Goal: Task Accomplishment & Management: Manage account settings

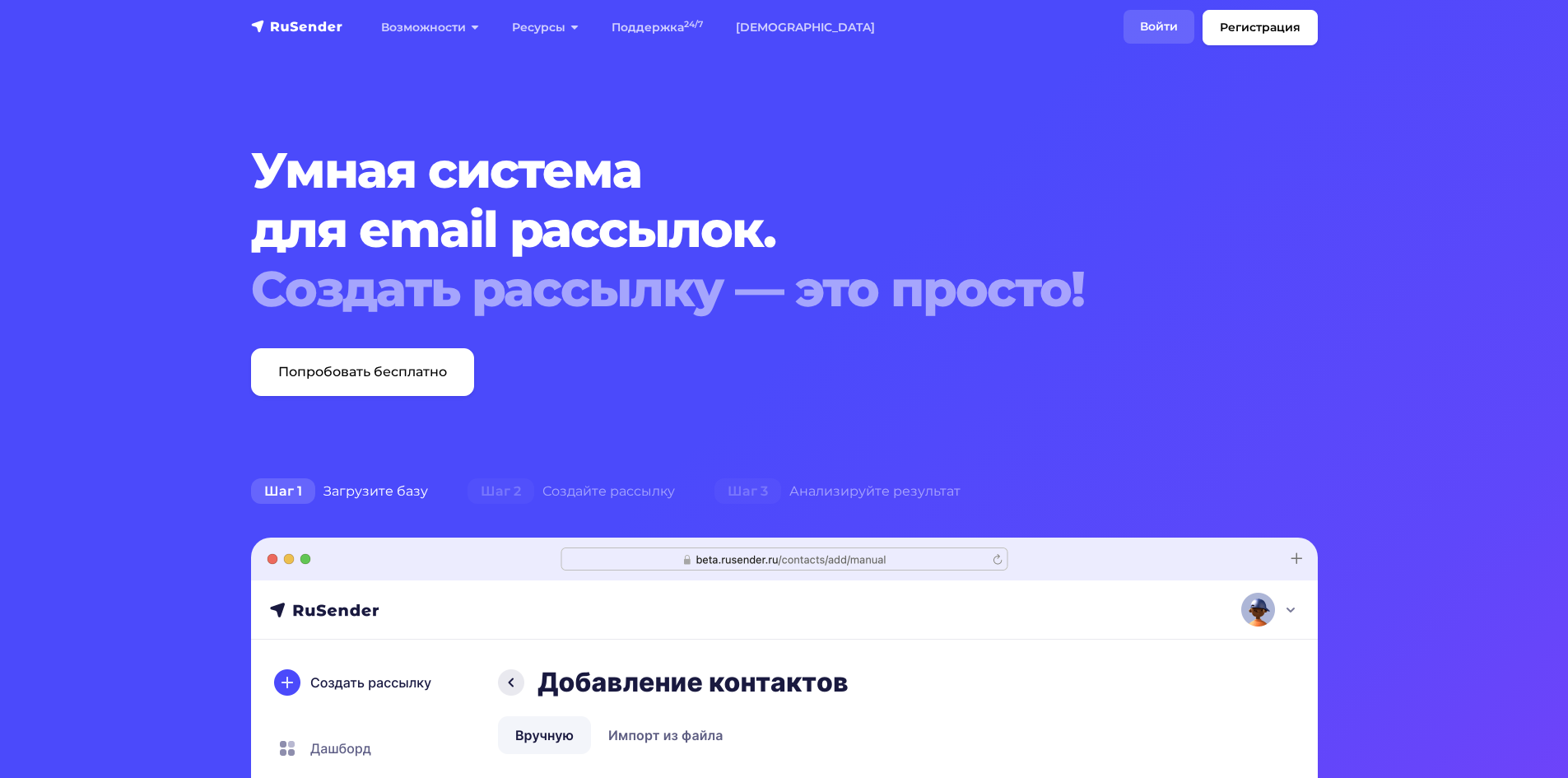
click at [1145, 16] on link "Войти" at bounding box center [1159, 27] width 71 height 34
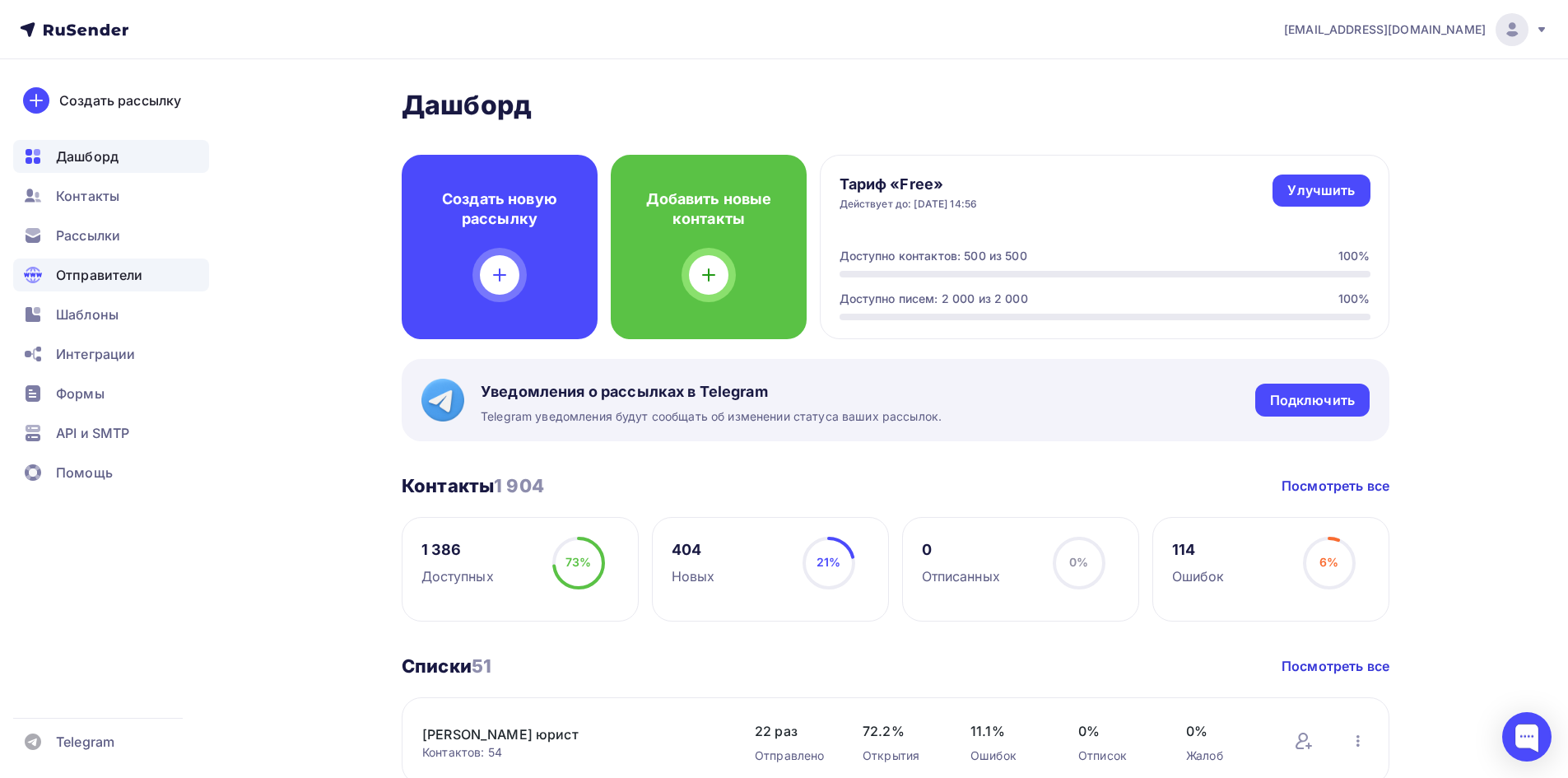
click at [102, 281] on span "Отправители" at bounding box center [99, 274] width 87 height 20
